Goal: Information Seeking & Learning: Learn about a topic

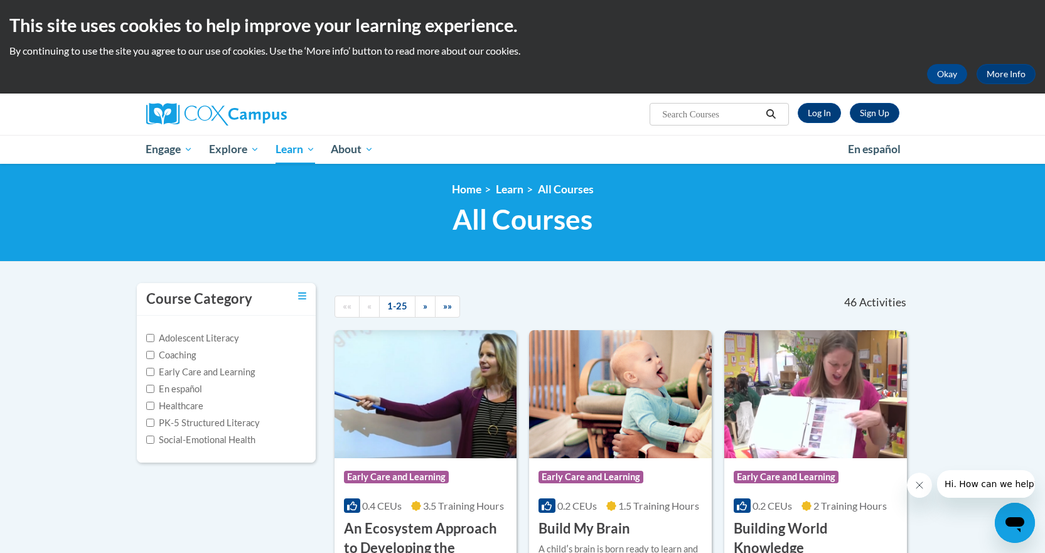
click at [711, 119] on input "Search..." at bounding box center [711, 114] width 100 height 15
type input "sharing ideas through writing"
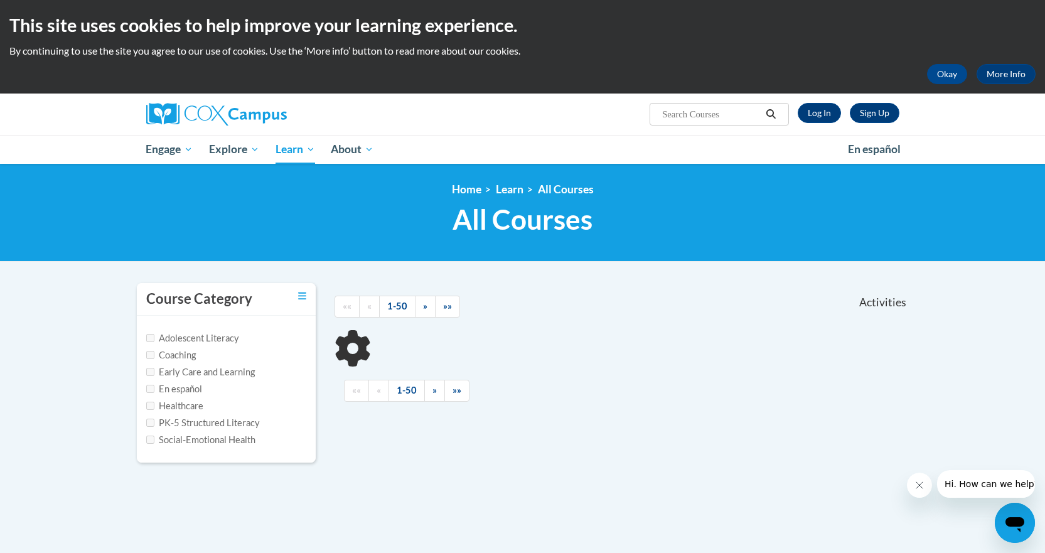
type input "sharing ideas through writing"
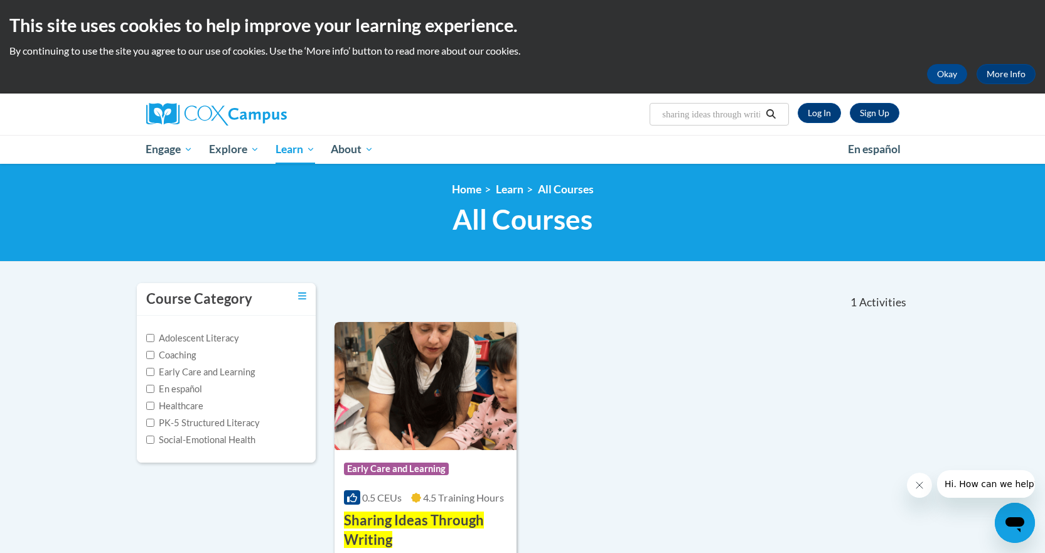
click at [406, 401] on img at bounding box center [426, 386] width 183 height 128
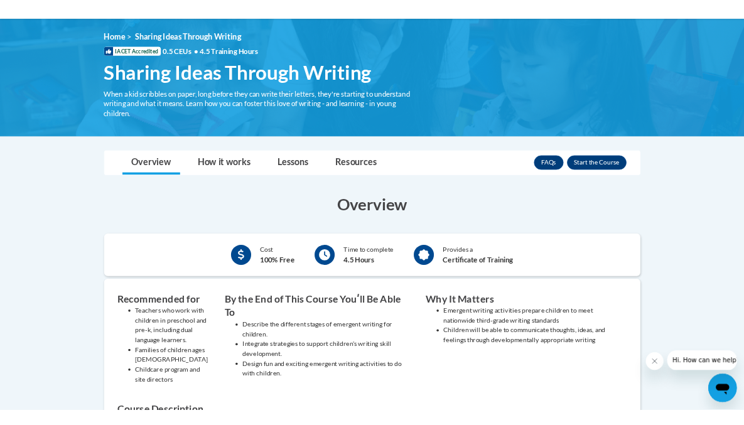
scroll to position [188, 0]
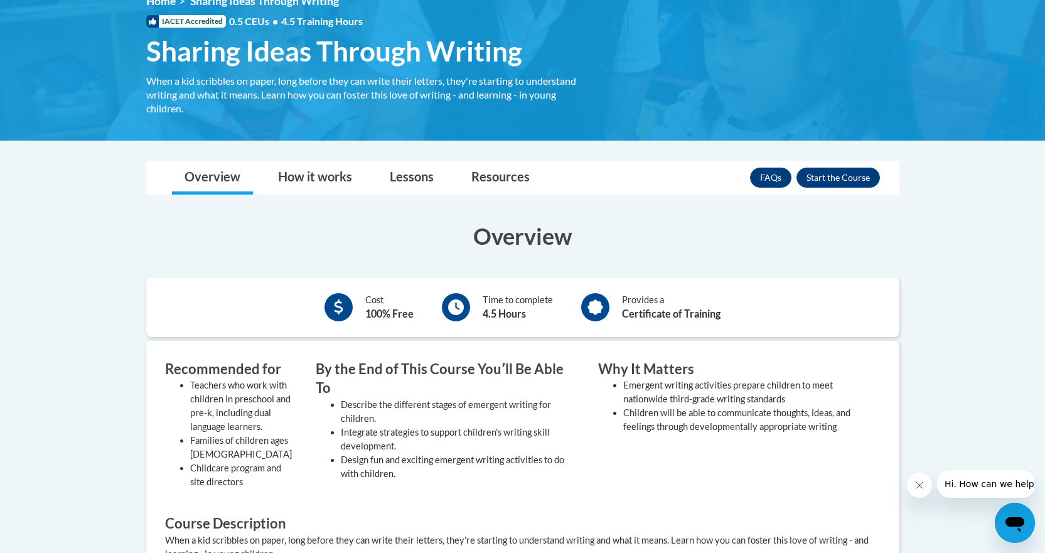
click at [841, 428] on li "Children will be able to communicate thoughts, ideas, and feelings through deve…" at bounding box center [742, 420] width 239 height 28
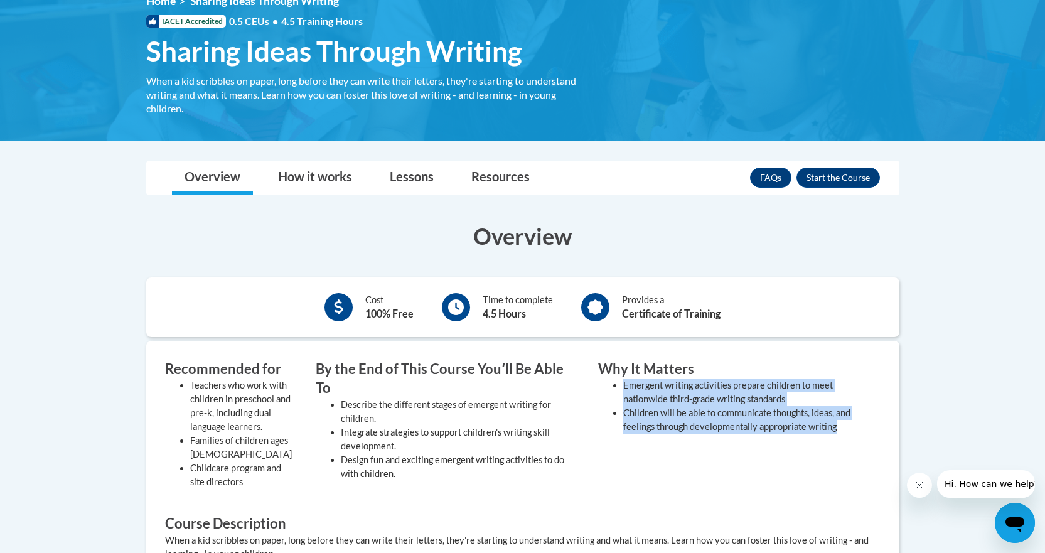
drag, startPoint x: 842, startPoint y: 429, endPoint x: 621, endPoint y: 388, distance: 224.8
click at [621, 388] on ul "Emergent writing activities prepare children to meet nationwide third-grade wri…" at bounding box center [730, 406] width 264 height 55
copy ul "Emergent writing activities prepare children to meet nationwide third-grade wri…"
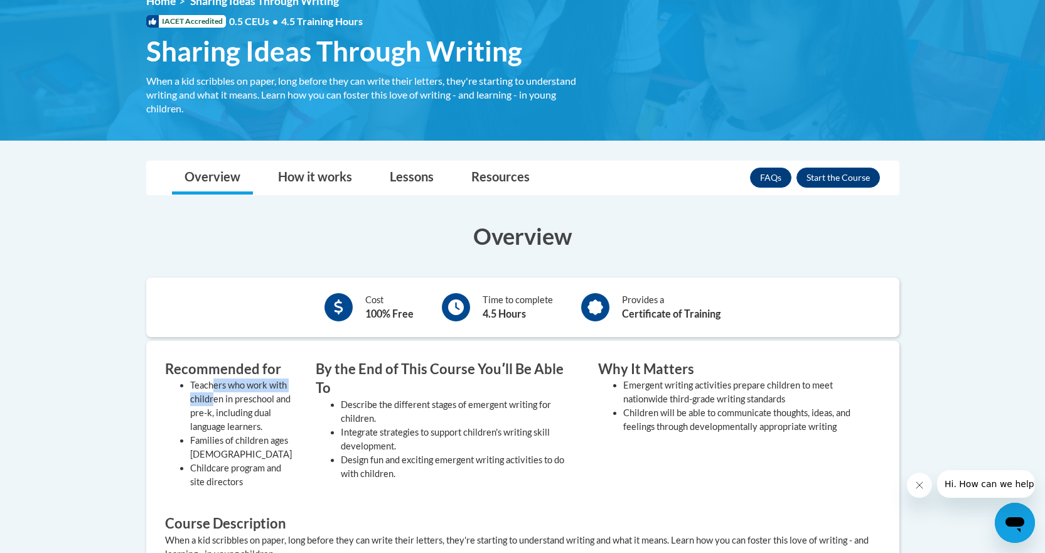
click at [214, 393] on li "Teachers who work with children in preschool and pre-k, including dual language…" at bounding box center [243, 406] width 107 height 55
drag, startPoint x: 343, startPoint y: 394, endPoint x: 356, endPoint y: 404, distance: 16.6
click at [350, 401] on li "Describe the different stages of emergent writing for children." at bounding box center [460, 412] width 239 height 28
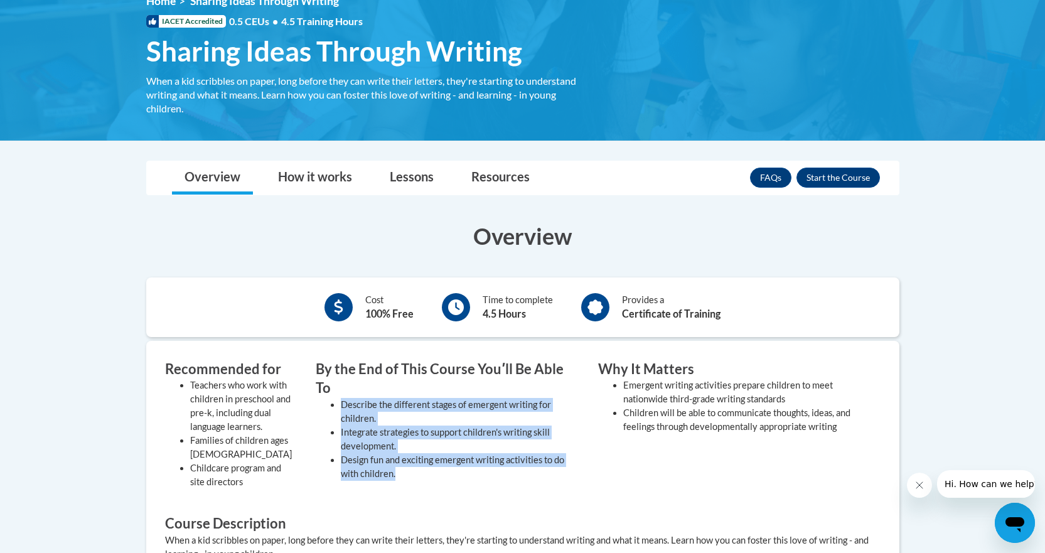
drag, startPoint x: 340, startPoint y: 384, endPoint x: 416, endPoint y: 458, distance: 106.1
click at [416, 458] on ul "Describe the different stages of emergent writing for children. Integrate strat…" at bounding box center [448, 439] width 264 height 83
copy ul "Describe the different stages of emergent writing for children. Integrate strat…"
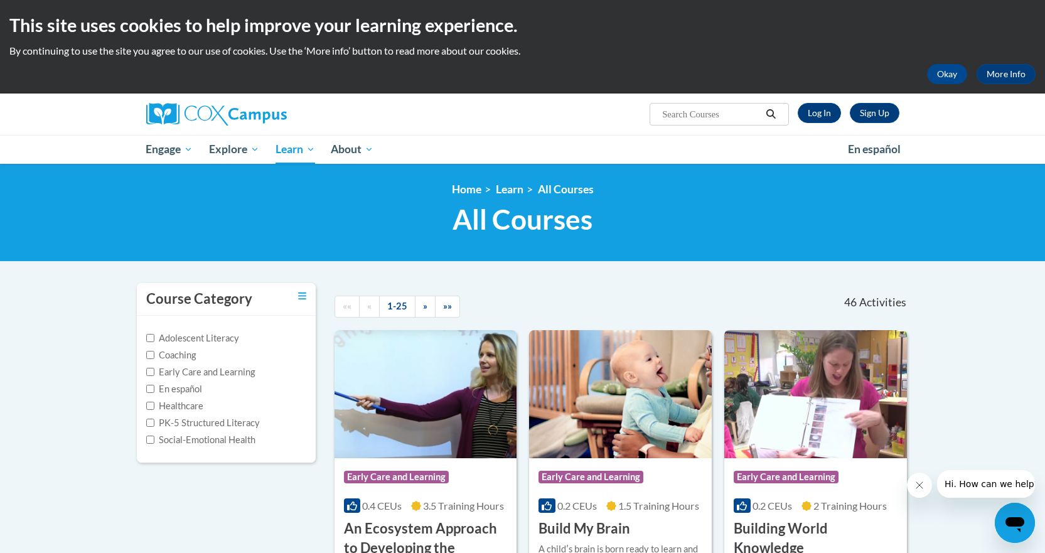
click at [733, 116] on input "Search..." at bounding box center [711, 114] width 100 height 15
type input "the power of lanaguage for infants an dtoddler"
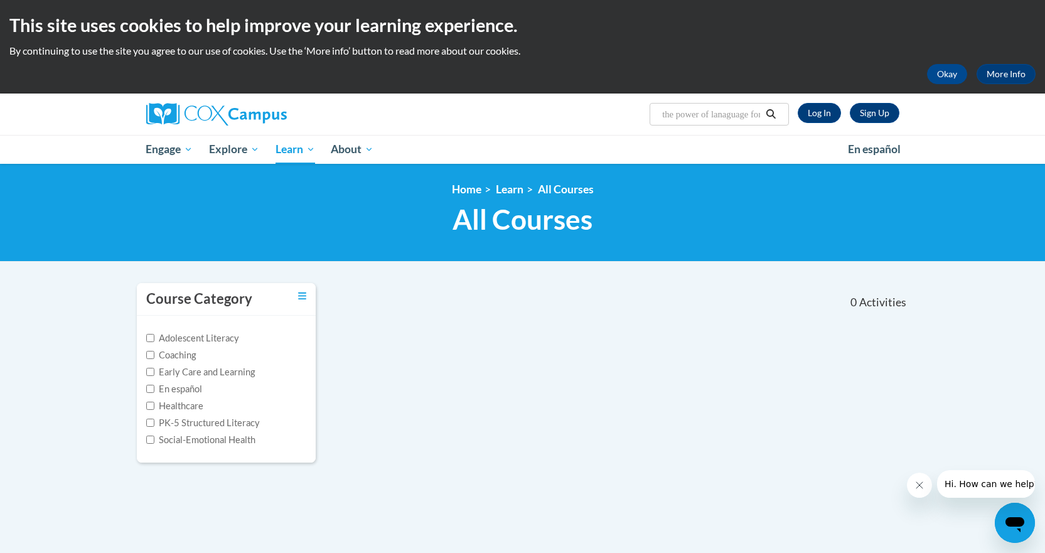
drag, startPoint x: 757, startPoint y: 114, endPoint x: 615, endPoint y: 151, distance: 146.0
click at [633, 124] on div "Sign Up Log In Search Search... the power of lanaguage for infants an dtoddler" at bounding box center [651, 110] width 515 height 32
type input "e"
type input "The Power of Language"
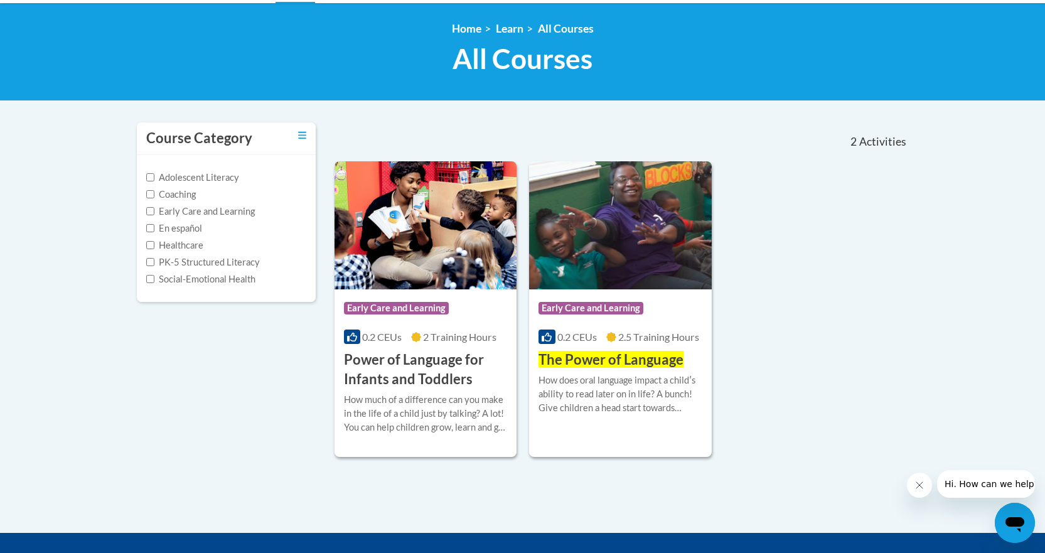
scroll to position [188, 0]
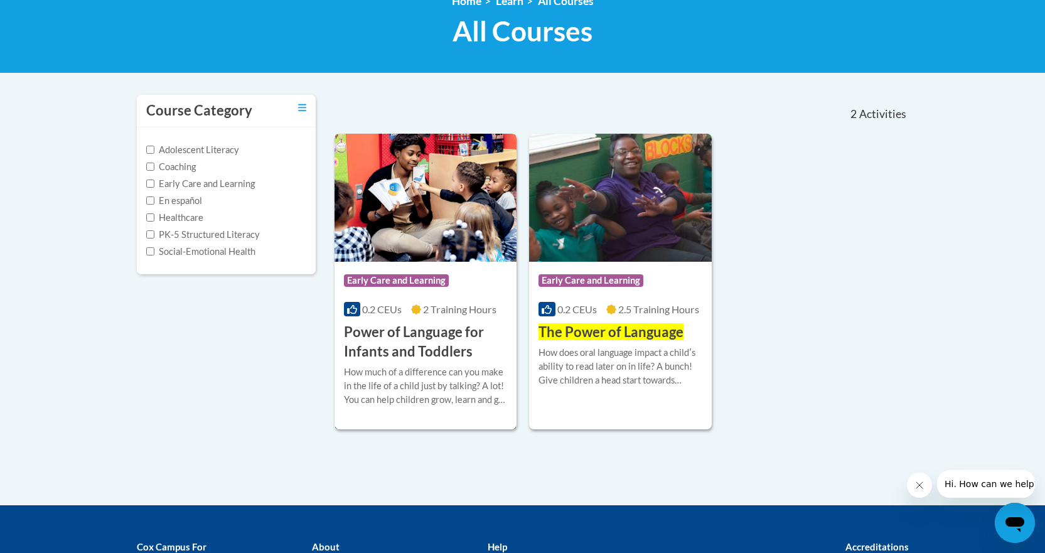
click at [437, 335] on h3 "Power of Language for Infants and Toddlers" at bounding box center [426, 342] width 164 height 39
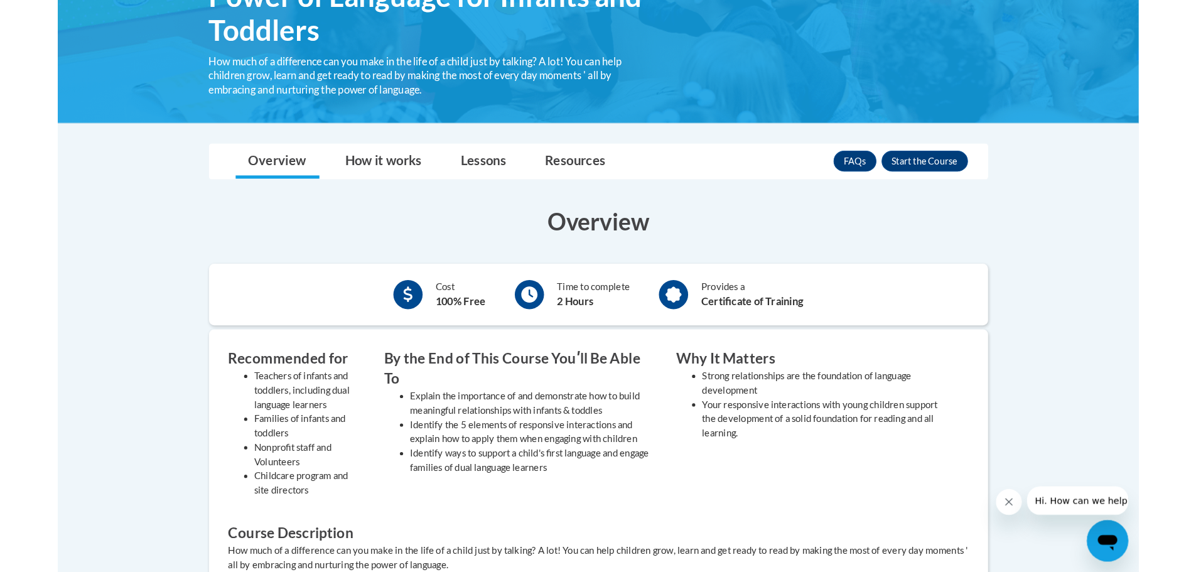
scroll to position [314, 0]
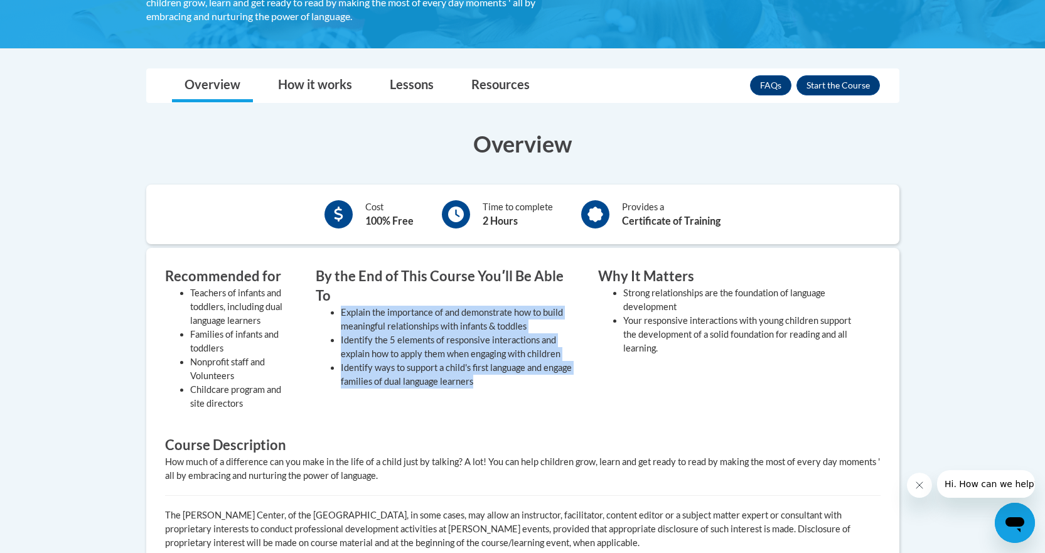
drag, startPoint x: 480, startPoint y: 371, endPoint x: 337, endPoint y: 294, distance: 162.3
click at [337, 294] on div "By the End of This Course Youʹll Be Able To Explain the importance of and demon…" at bounding box center [447, 342] width 283 height 150
copy ul "Explain the importance of and demonstrate how to build meaningful relationships…"
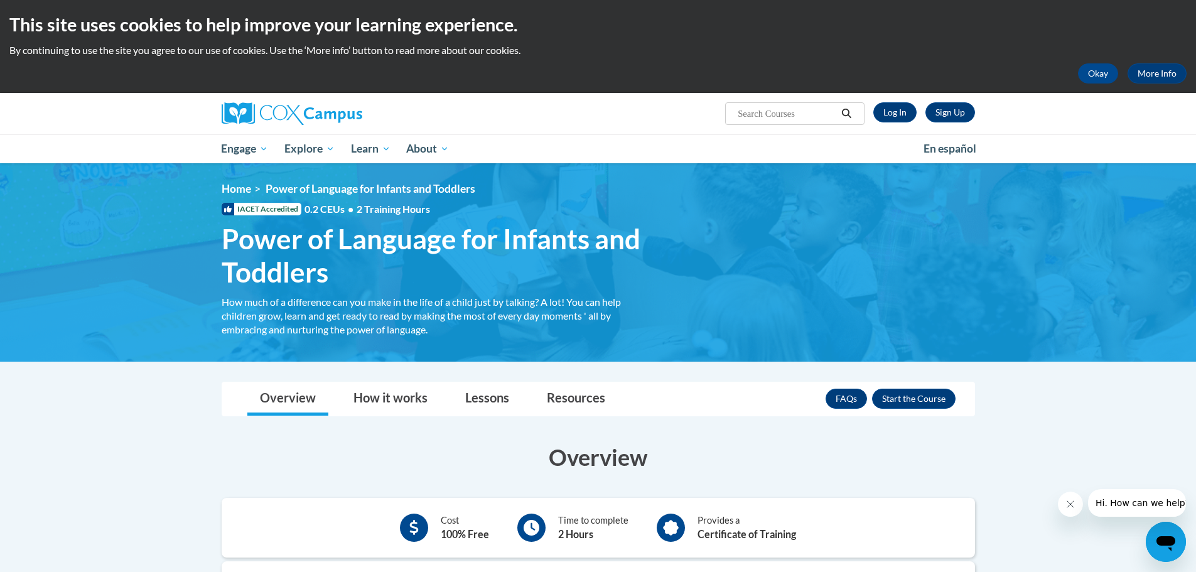
scroll to position [0, 0]
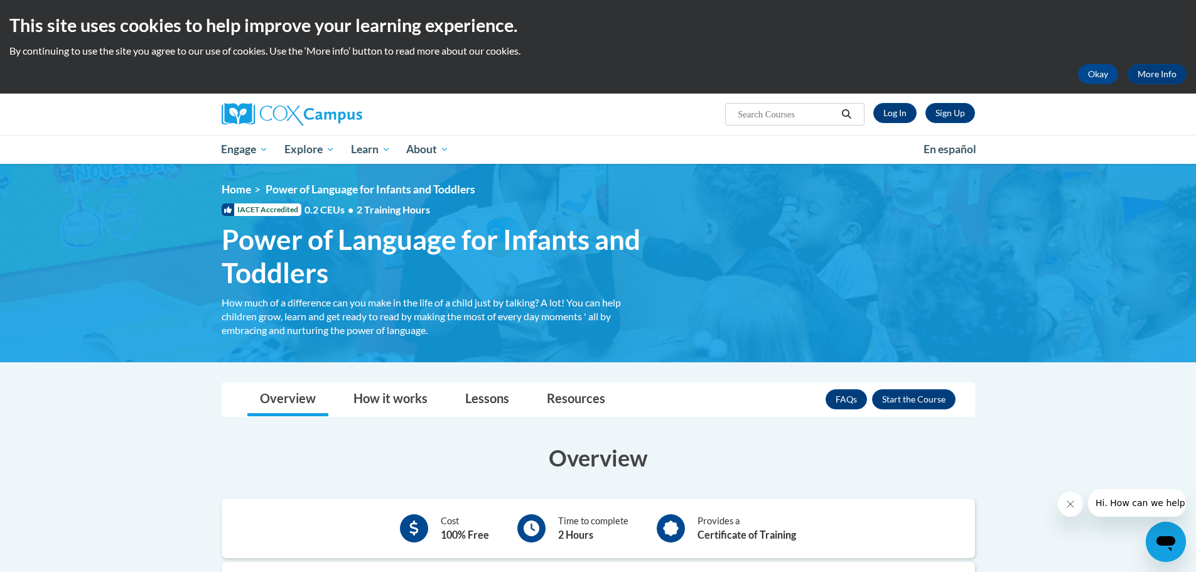
click at [779, 115] on input "Search..." at bounding box center [786, 114] width 100 height 15
type input "talk with me baby"
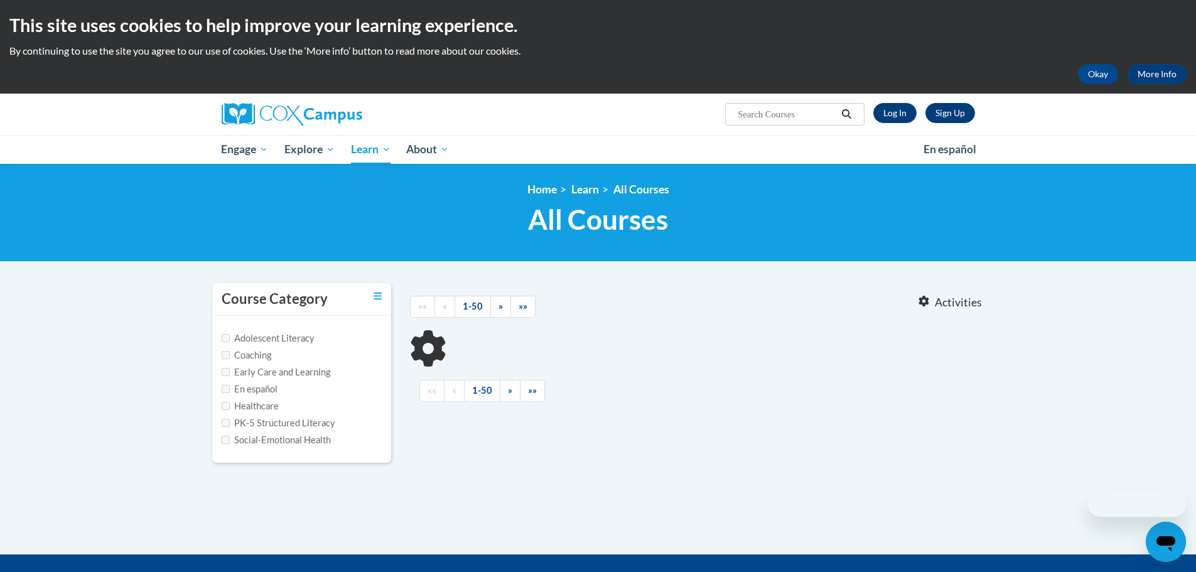
type input "talk with me baby"
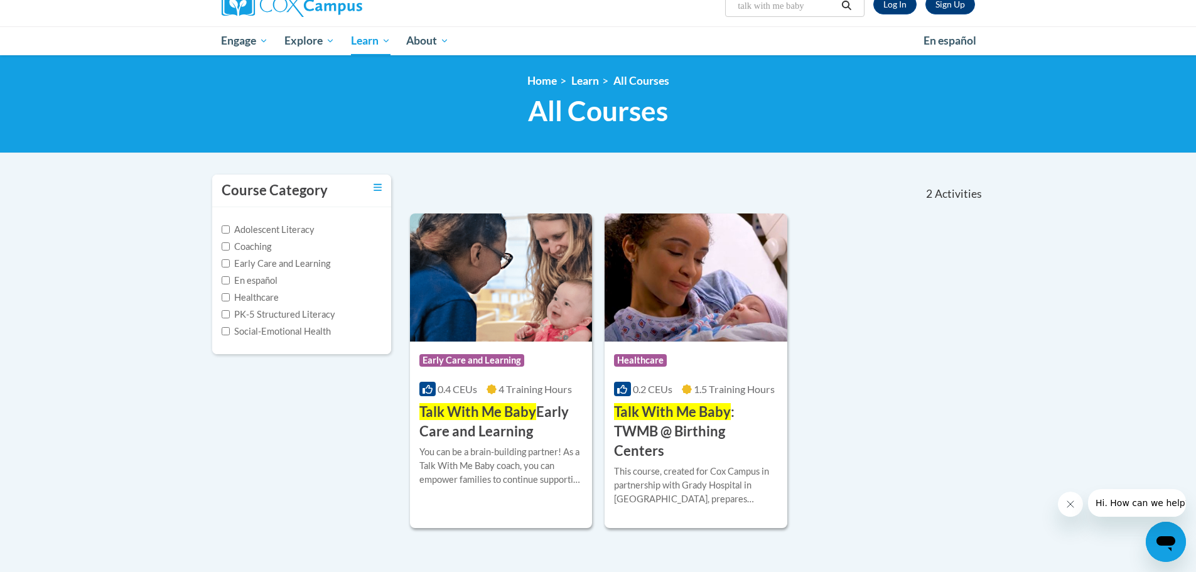
scroll to position [126, 0]
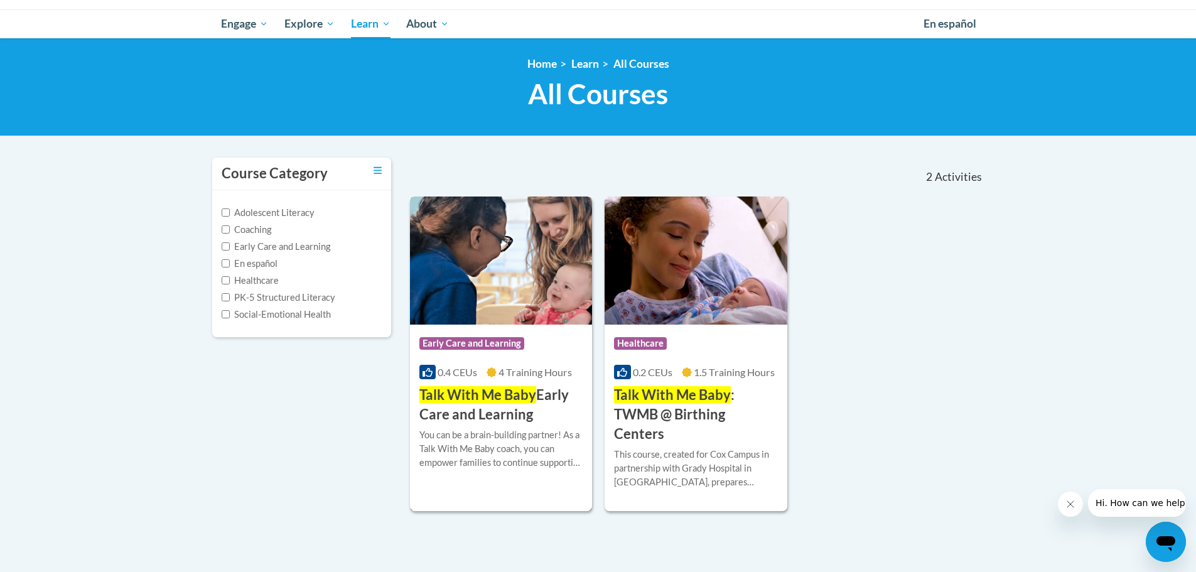
click at [517, 391] on span "Talk With Me Baby" at bounding box center [477, 394] width 117 height 17
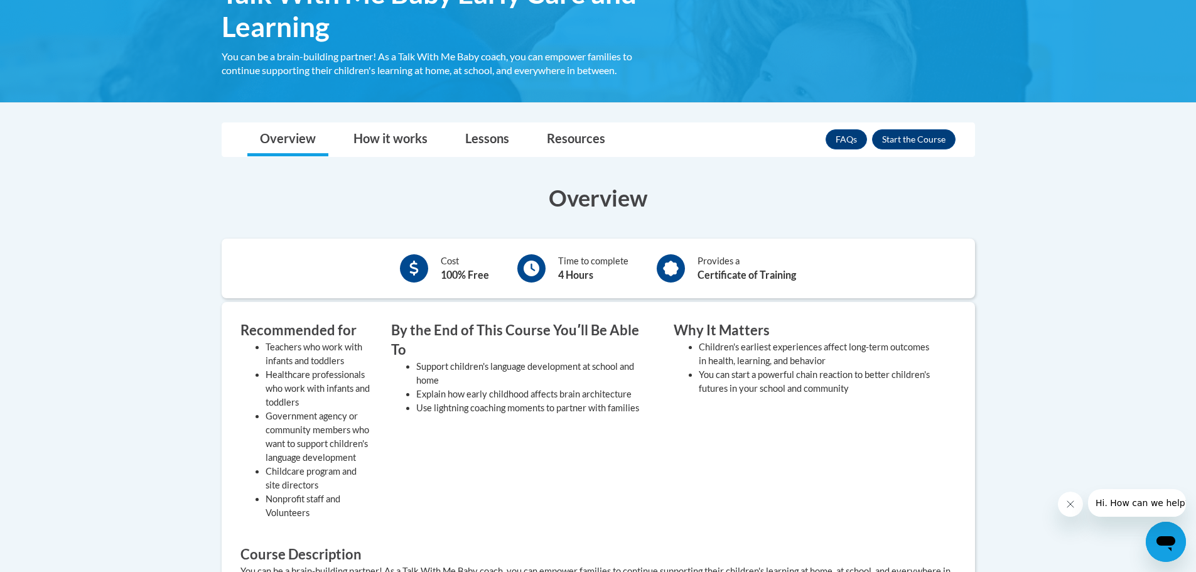
scroll to position [251, 0]
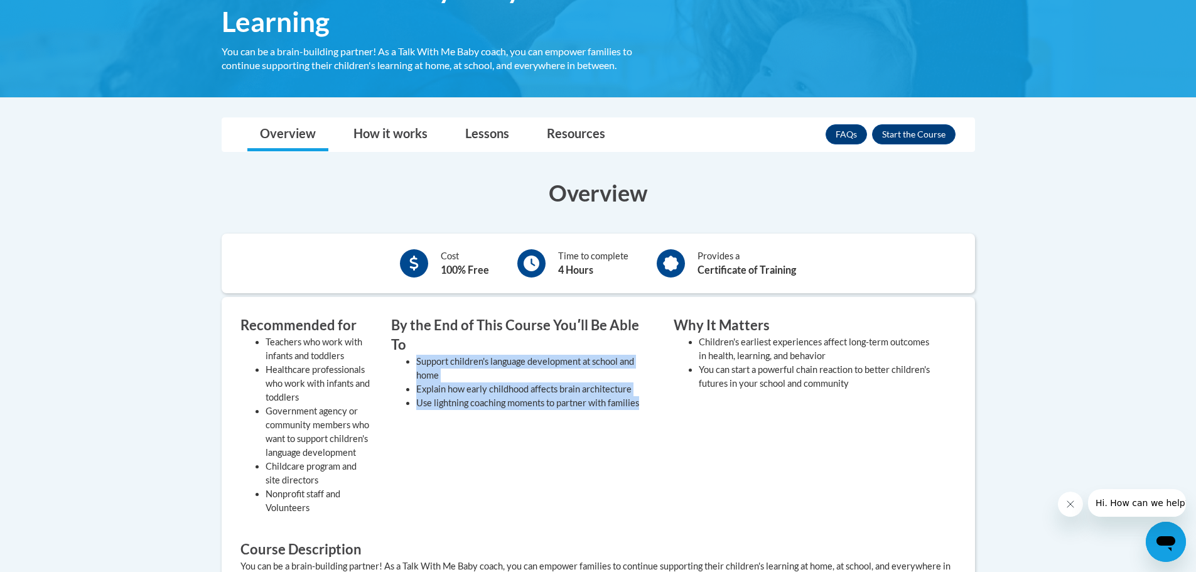
drag, startPoint x: 645, startPoint y: 385, endPoint x: 415, endPoint y: 338, distance: 235.3
click at [415, 355] on ul "Support children's language development at school and home Explain how early ch…" at bounding box center [523, 382] width 264 height 55
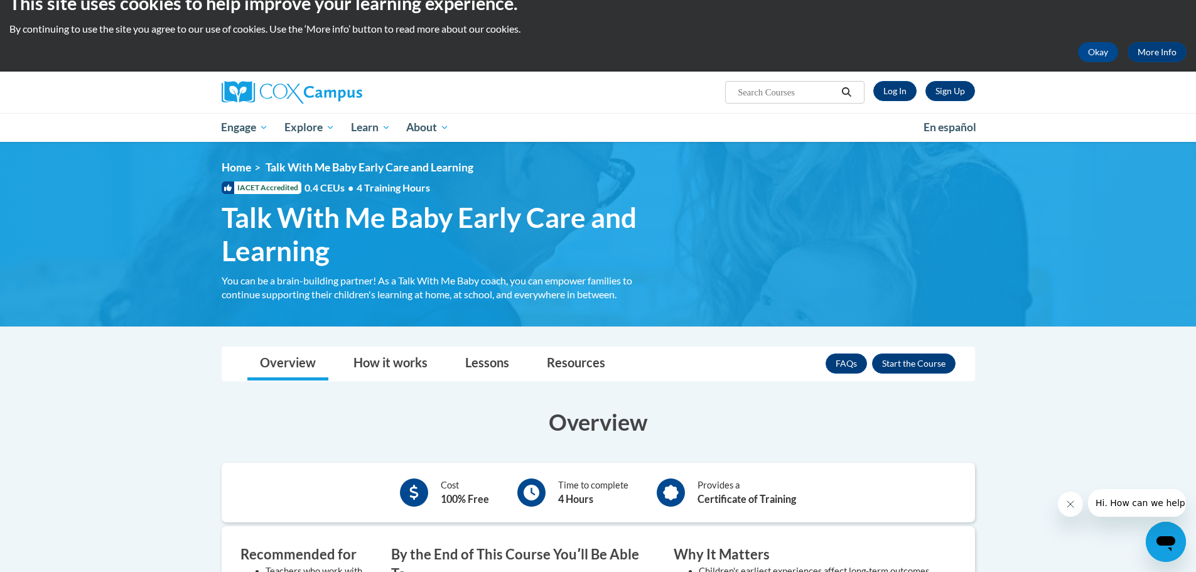
scroll to position [0, 0]
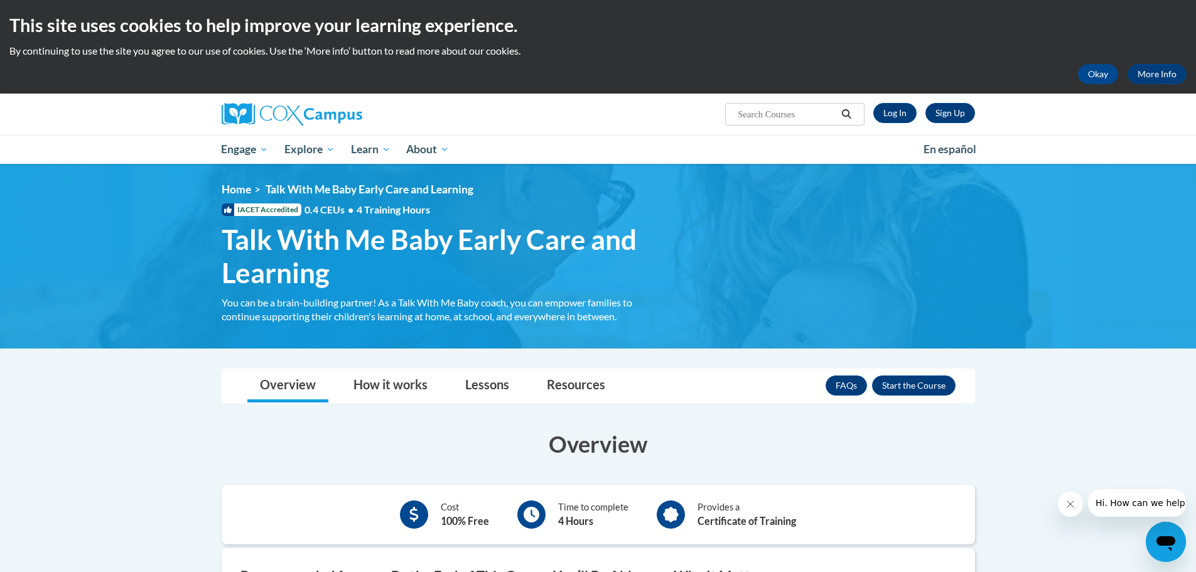
click at [765, 120] on input "Search..." at bounding box center [786, 114] width 100 height 15
type input "z"
type input "meaningful Conversations"
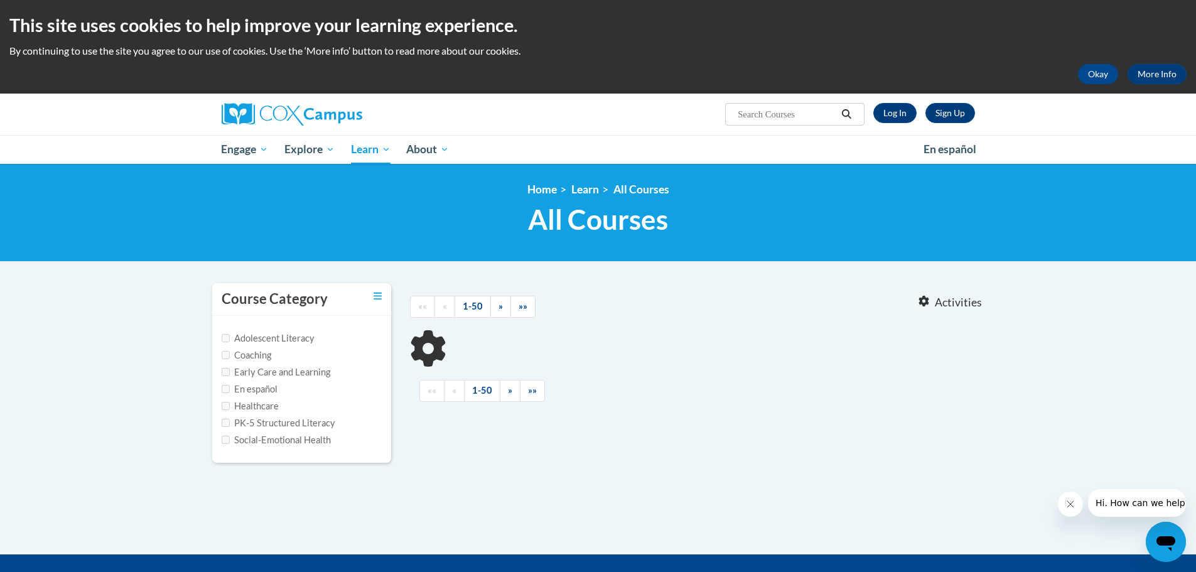
type input "meaningful Conversations"
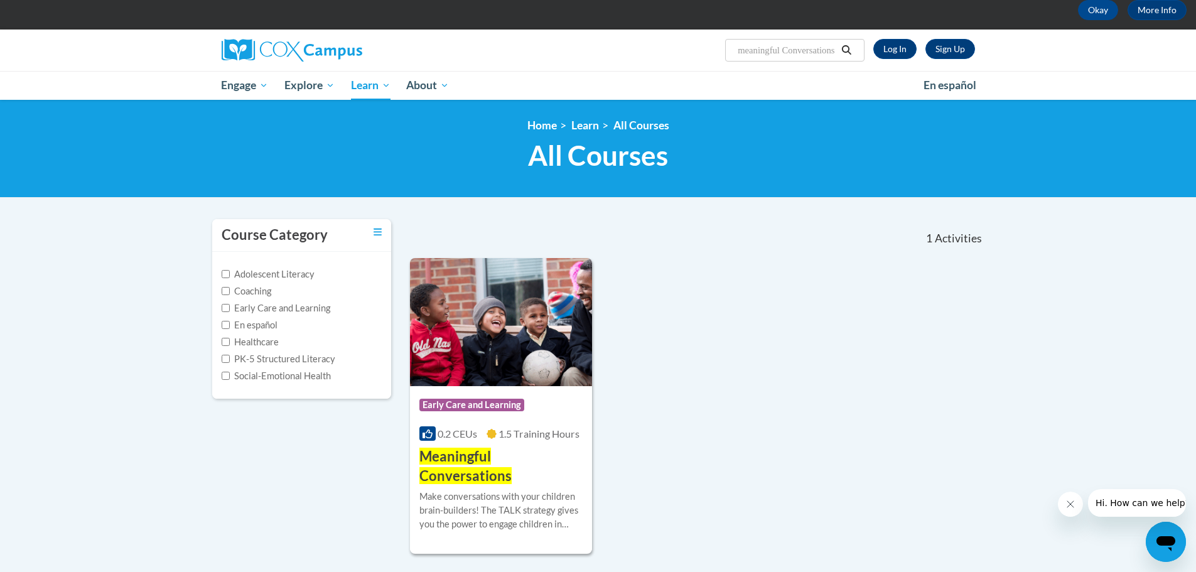
scroll to position [126, 0]
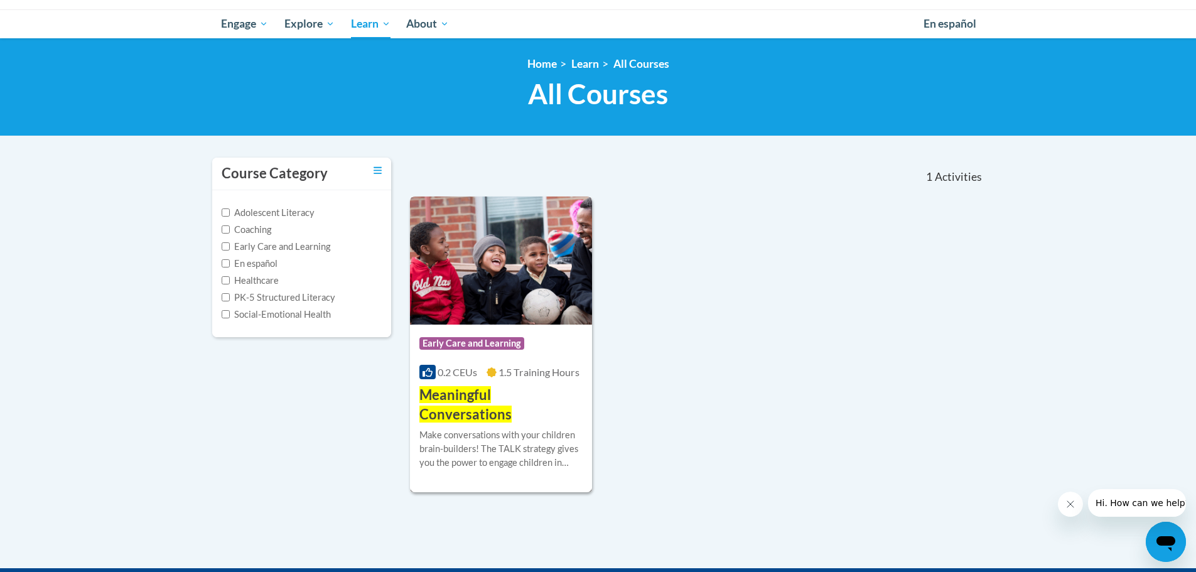
click at [530, 424] on div "More Info Start Make conversations with your children brain-builders! The TALK …" at bounding box center [501, 456] width 183 height 64
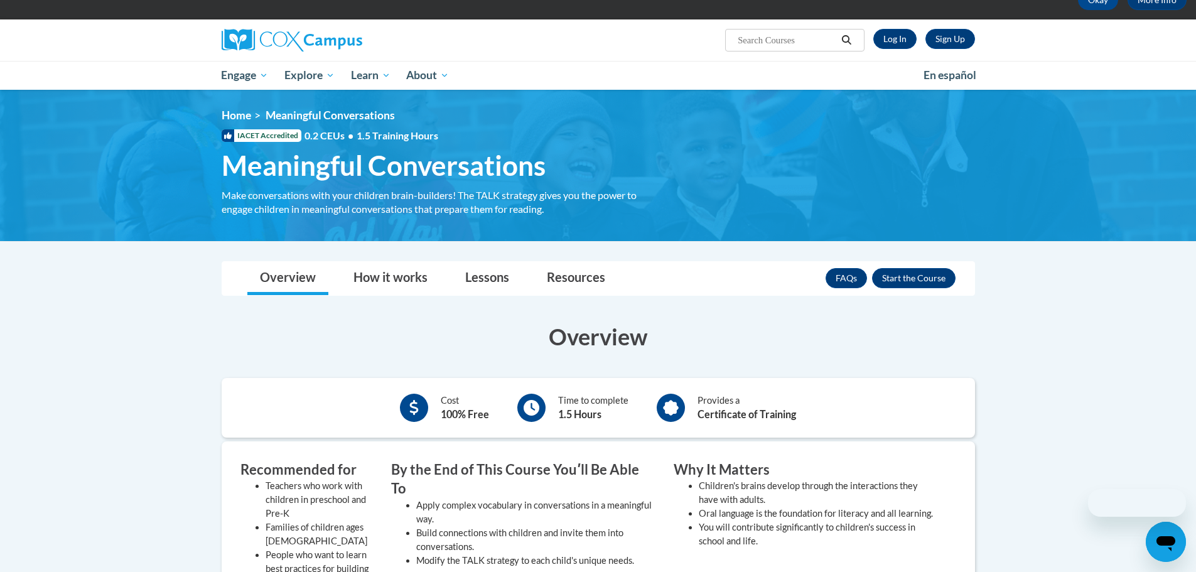
scroll to position [188, 0]
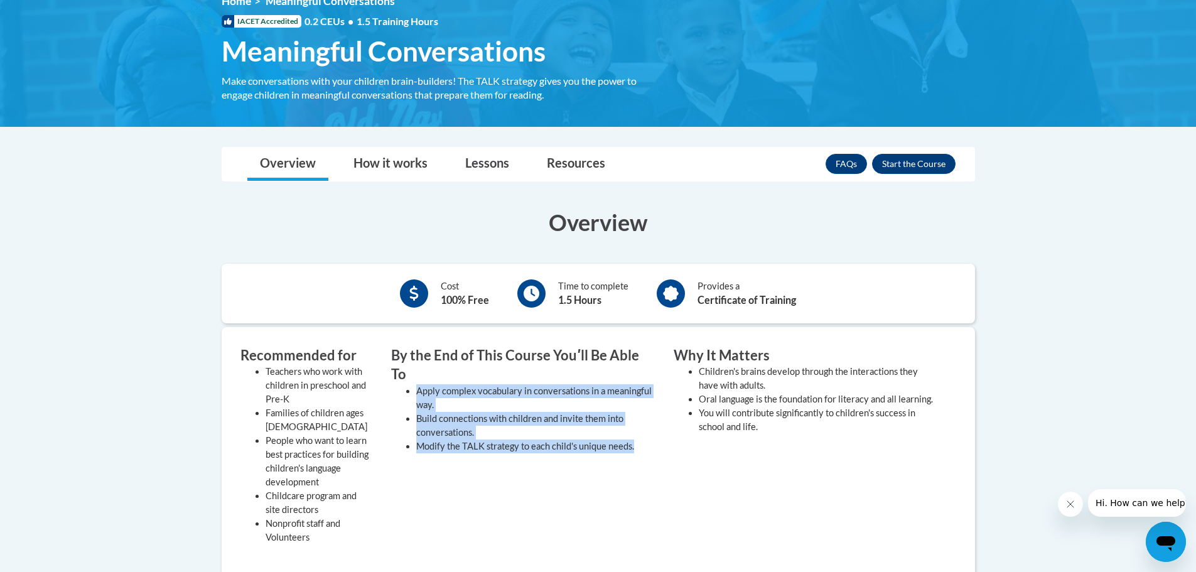
drag, startPoint x: 638, startPoint y: 429, endPoint x: 414, endPoint y: 369, distance: 232.7
click at [414, 384] on ul "Apply complex vocabulary in conversations in a meaningful way. Build connection…" at bounding box center [523, 418] width 264 height 69
copy ul "Apply complex vocabulary in conversations in a meaningful way. Build connection…"
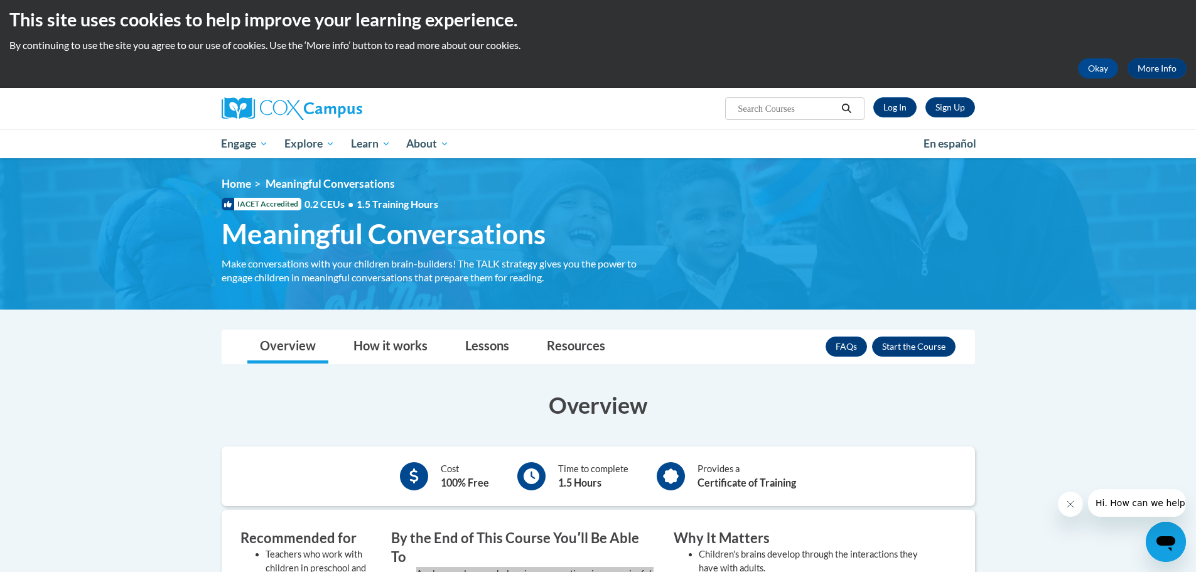
scroll to position [0, 0]
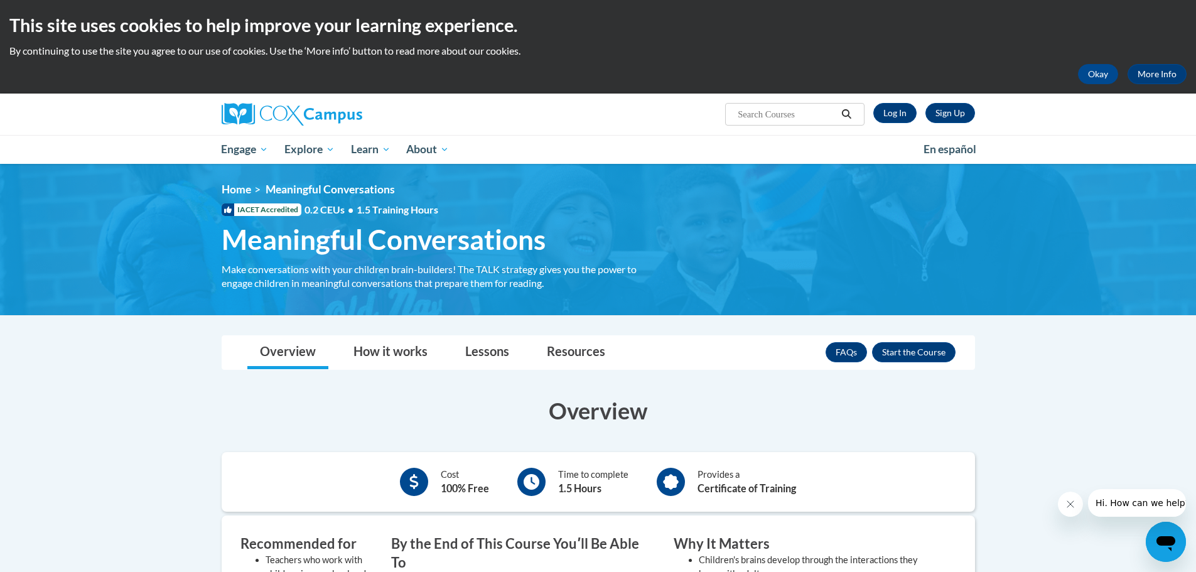
click at [785, 119] on input "Search..." at bounding box center [786, 114] width 100 height 15
type input "Transforming Story Time"
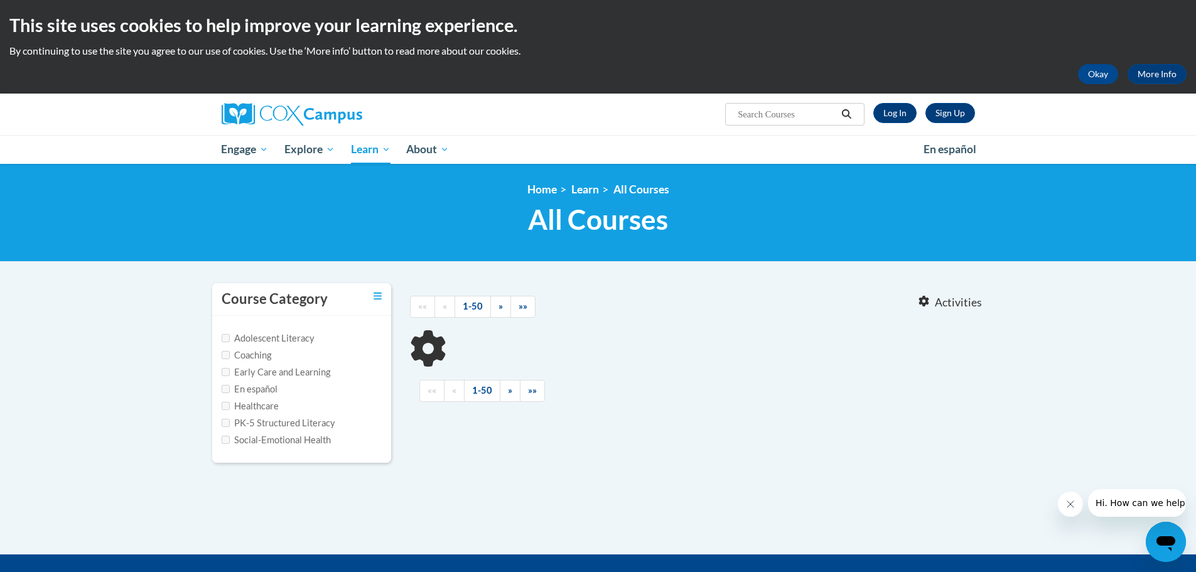
type input "Transforming Story Time"
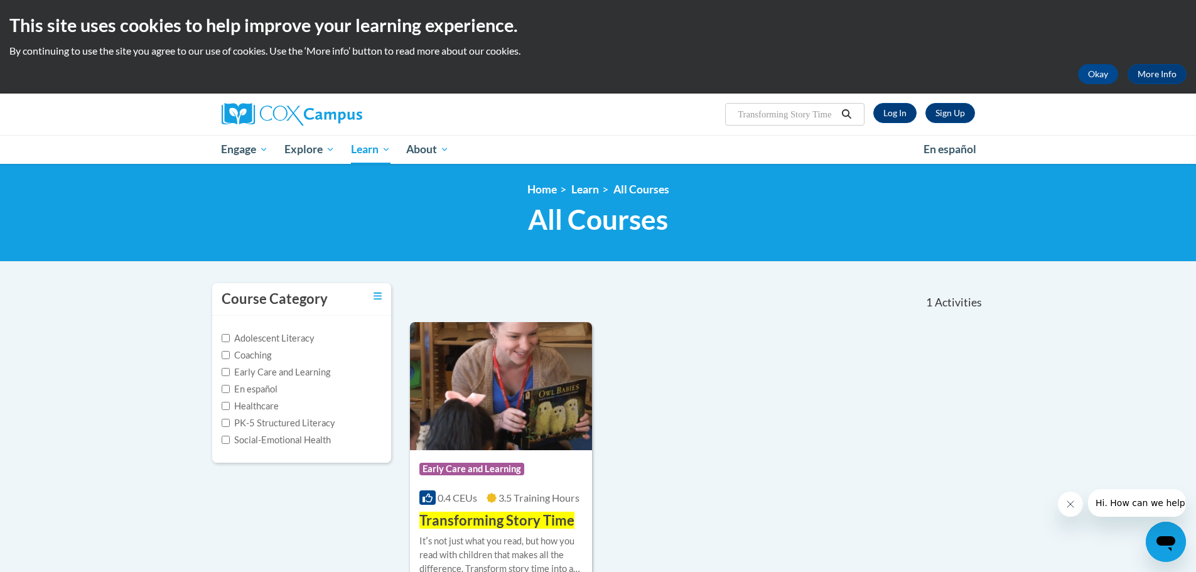
scroll to position [188, 0]
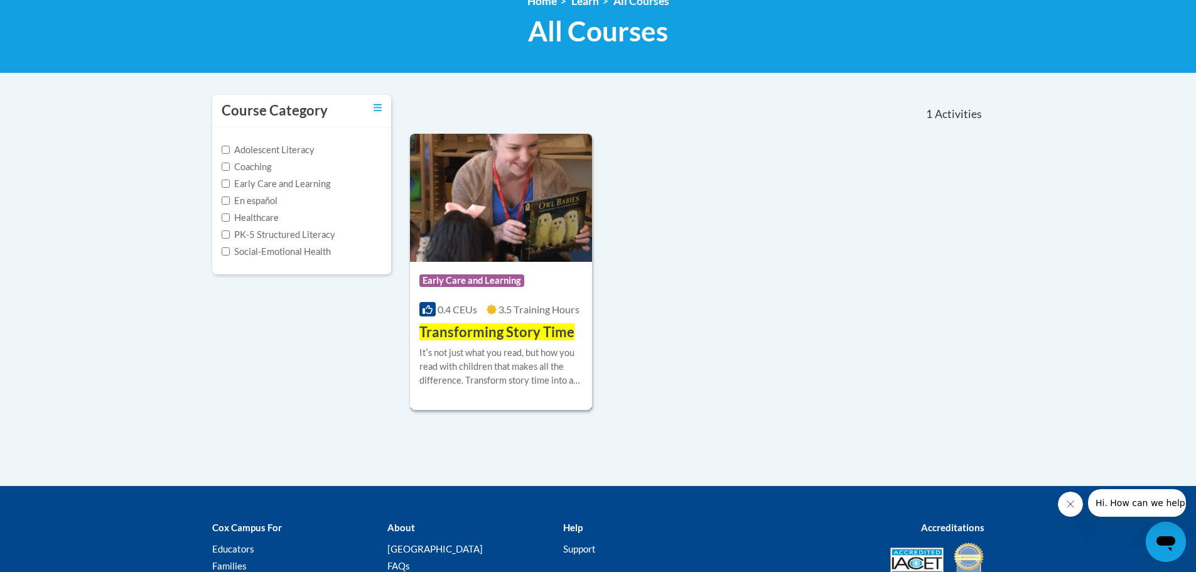
click at [507, 337] on span "Transforming Story Time" at bounding box center [496, 331] width 155 height 17
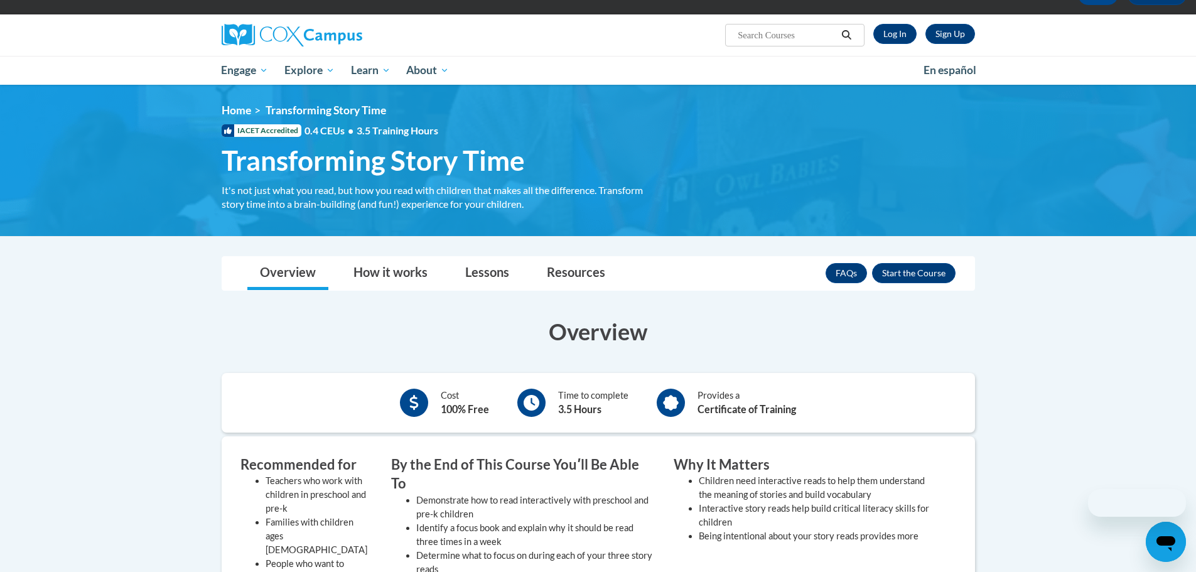
scroll to position [188, 0]
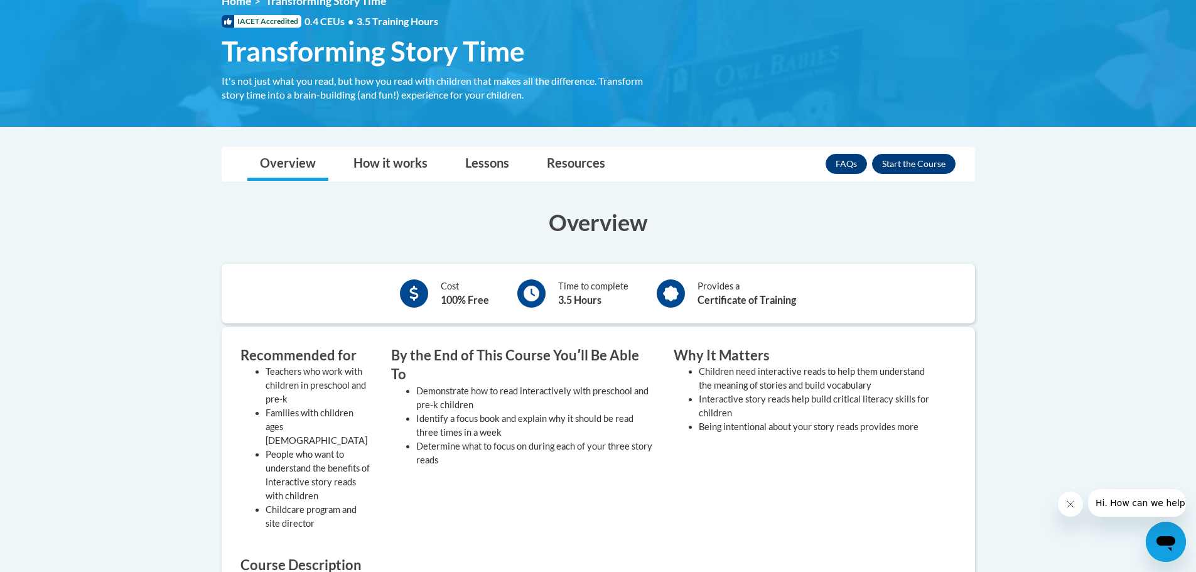
click at [443, 441] on li "Determine what to focus on during each of your three story reads" at bounding box center [535, 453] width 239 height 28
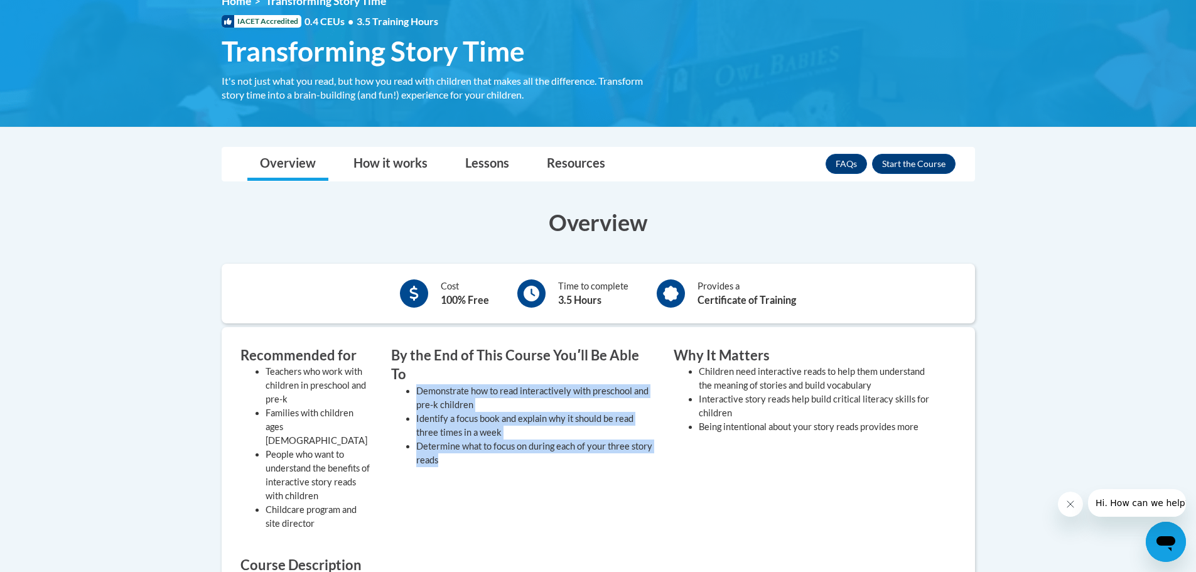
drag, startPoint x: 443, startPoint y: 440, endPoint x: 414, endPoint y: 372, distance: 73.7
click at [414, 384] on ul "Demonstrate how to read interactively with preschool and pre-k children Identif…" at bounding box center [523, 425] width 264 height 83
copy ul "Demonstrate how to read interactively with preschool and pre-k children Identif…"
